Goal: Information Seeking & Learning: Learn about a topic

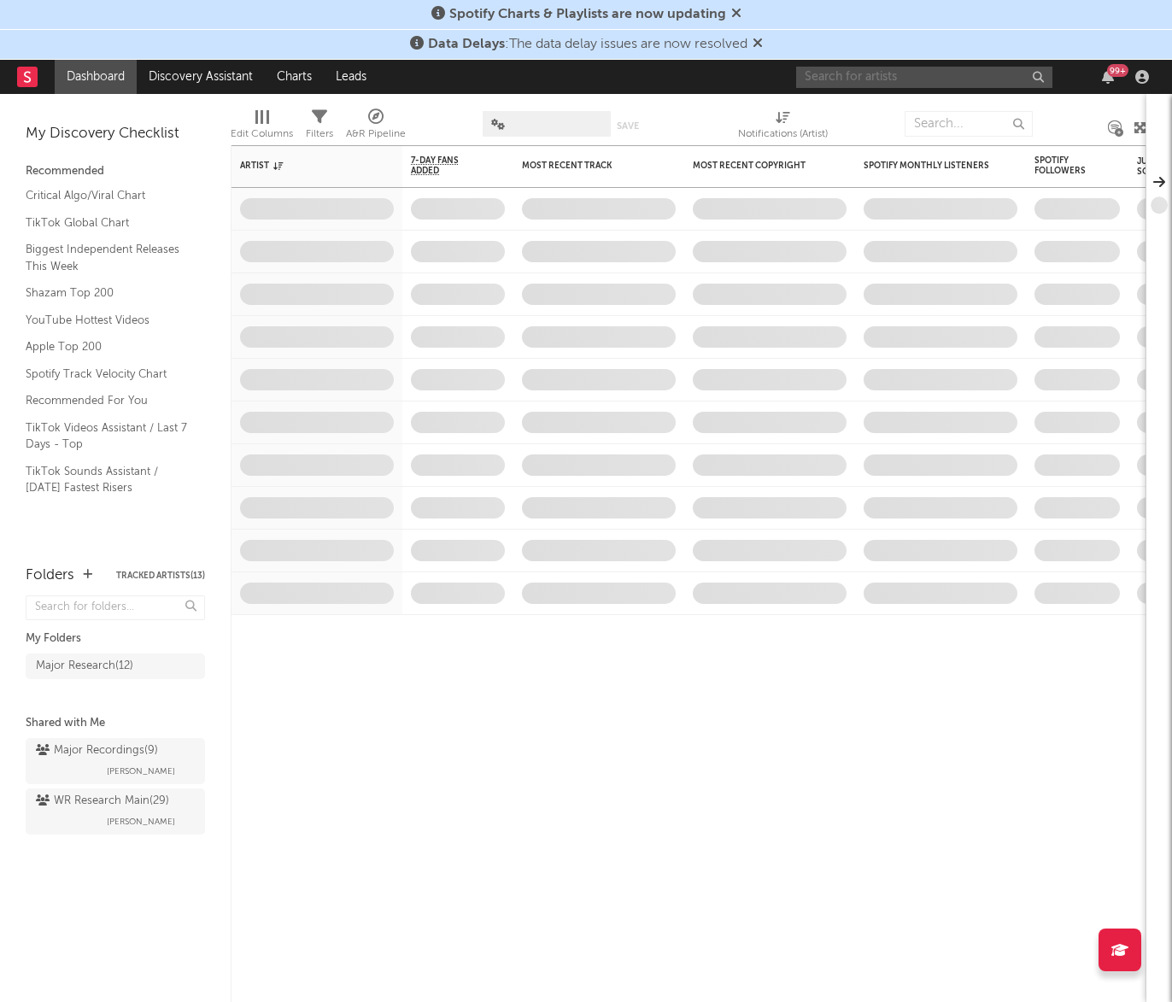
click at [844, 78] on input "text" at bounding box center [924, 77] width 256 height 21
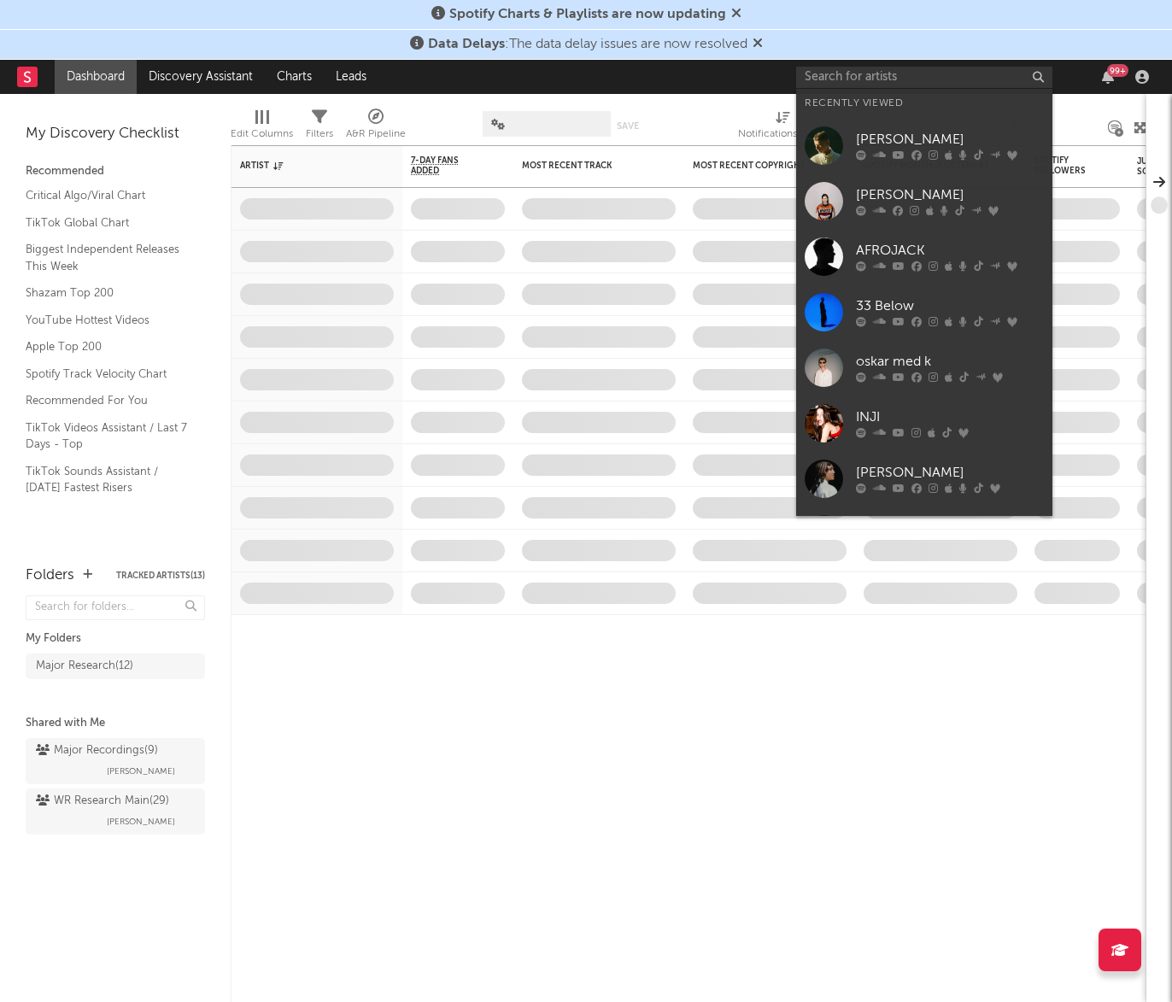
click at [871, 127] on link "[PERSON_NAME]" at bounding box center [924, 146] width 256 height 56
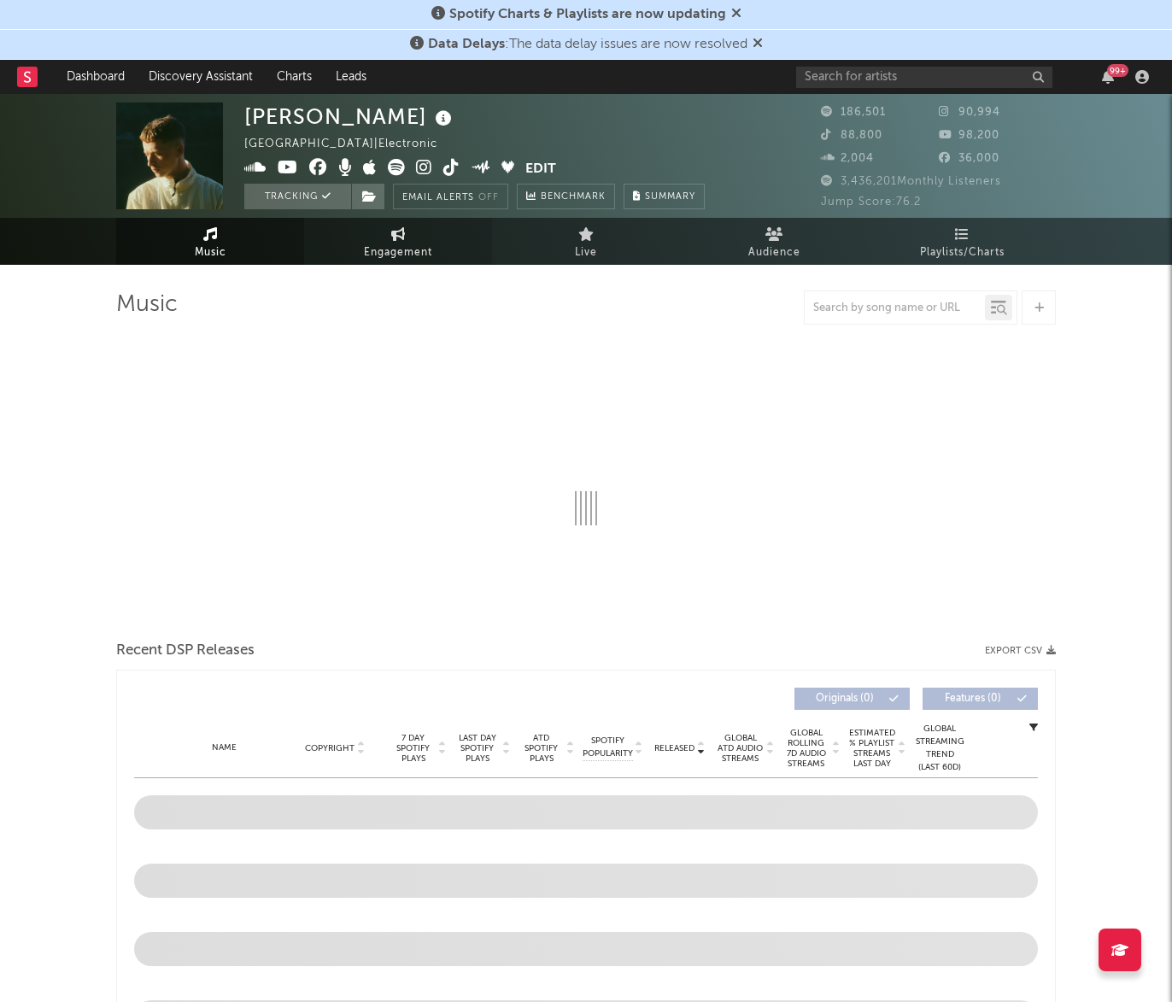
select select "6m"
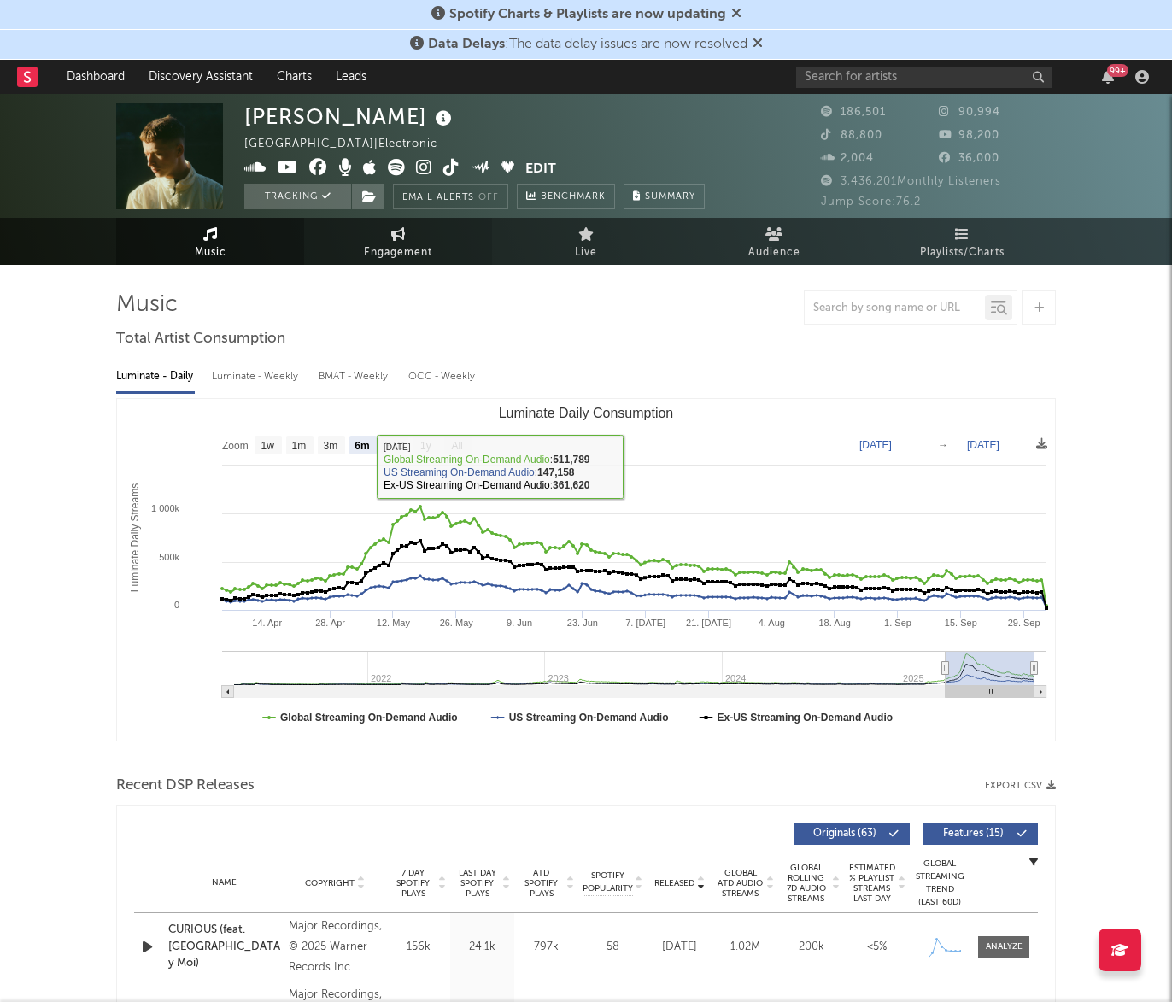
click at [397, 249] on span "Engagement" at bounding box center [398, 253] width 68 height 21
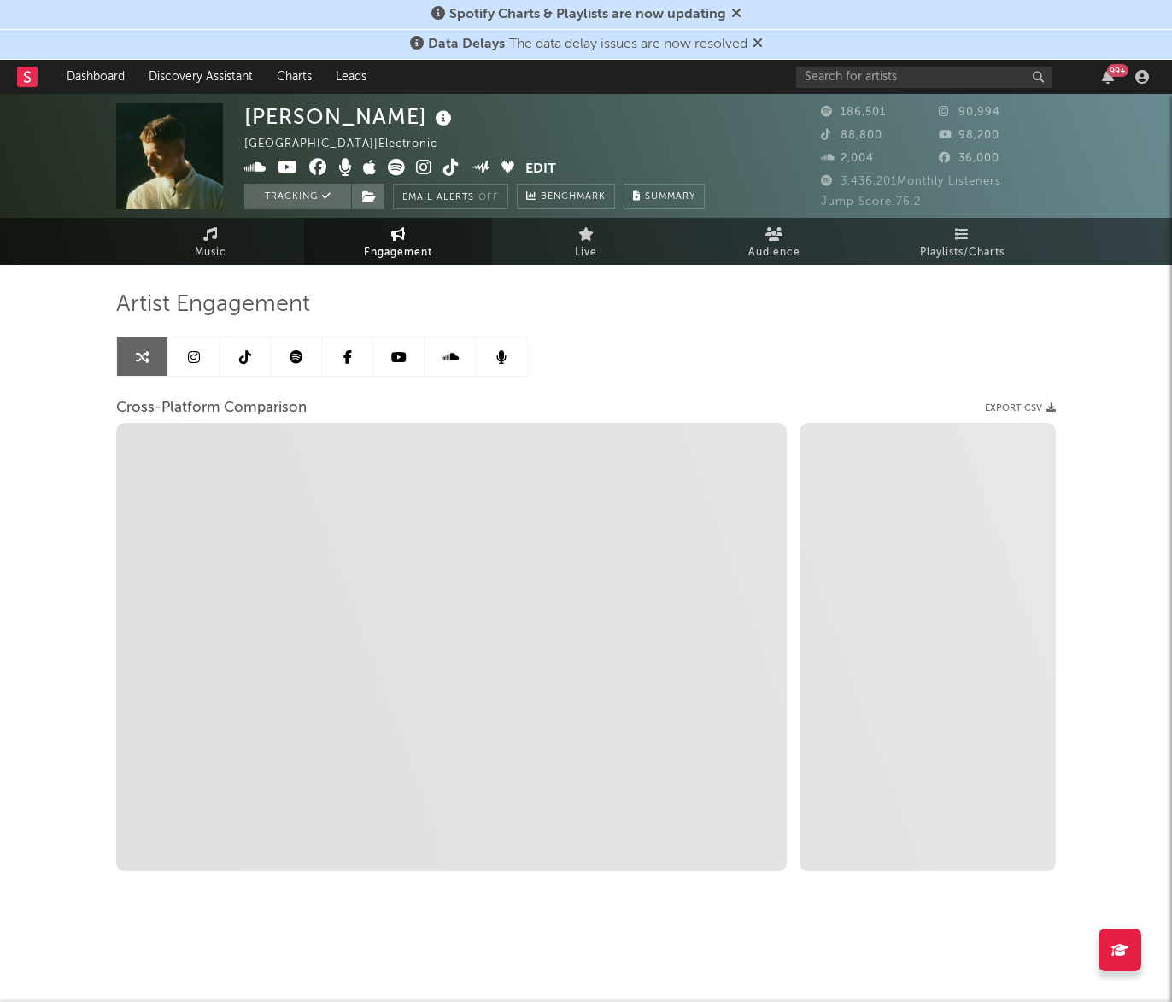
select select "1w"
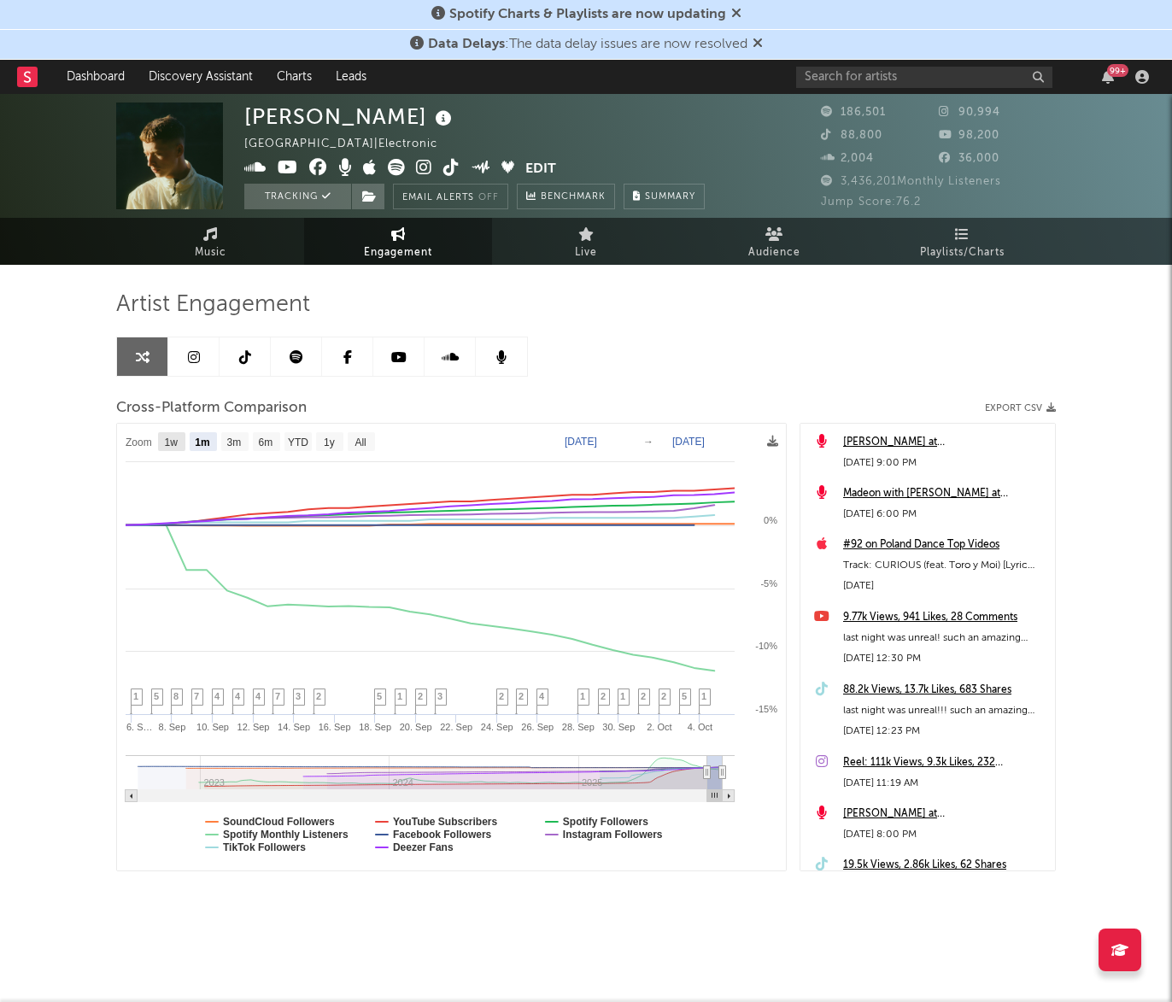
click at [179, 442] on rect at bounding box center [171, 441] width 27 height 19
select select "1w"
type input "[DATE]"
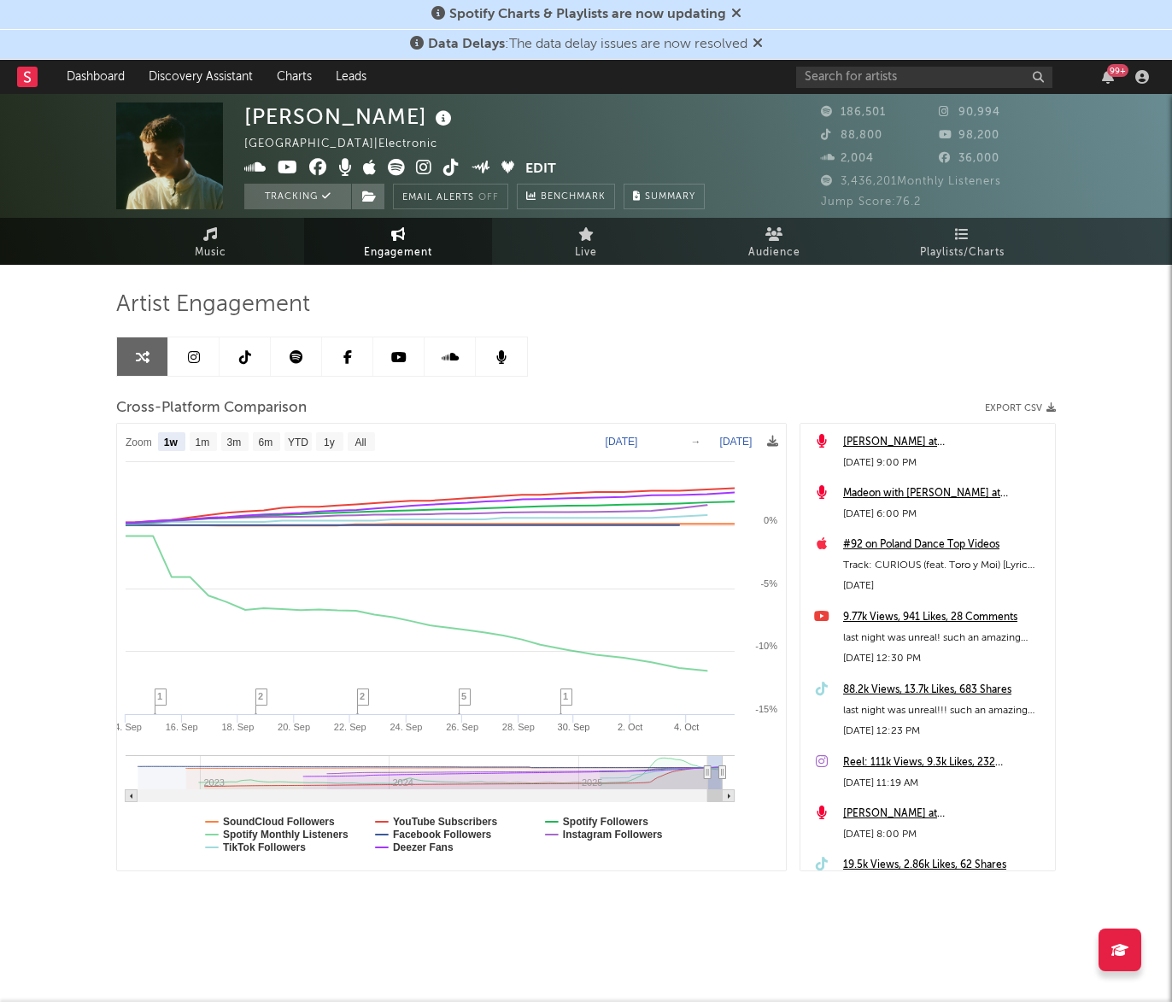
select select "1w"
